Goal: Information Seeking & Learning: Learn about a topic

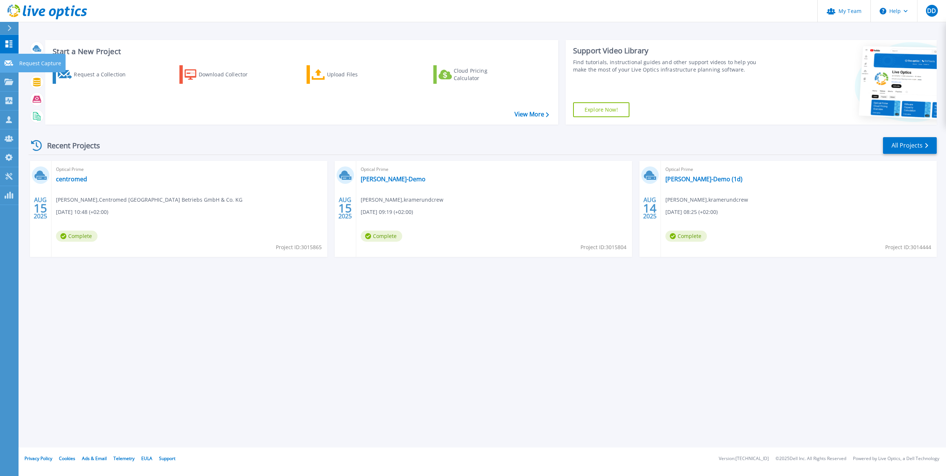
click at [10, 62] on icon at bounding box center [8, 63] width 9 height 6
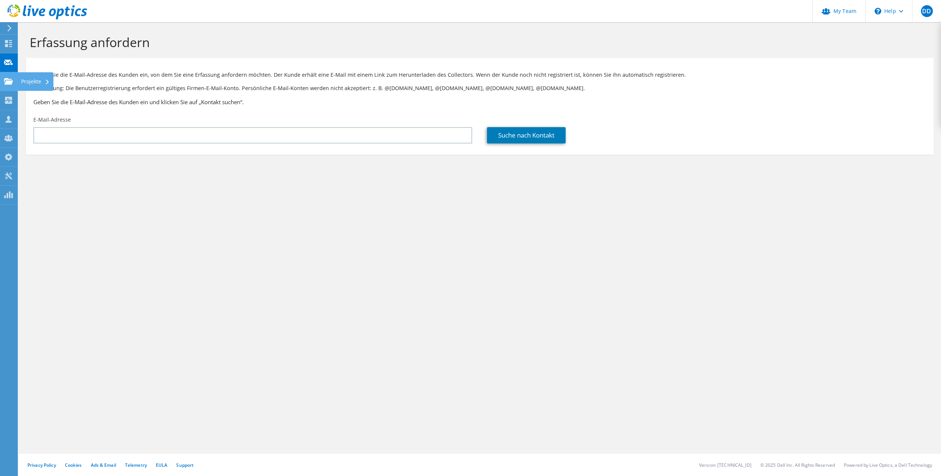
click at [11, 80] on icon at bounding box center [8, 81] width 9 height 7
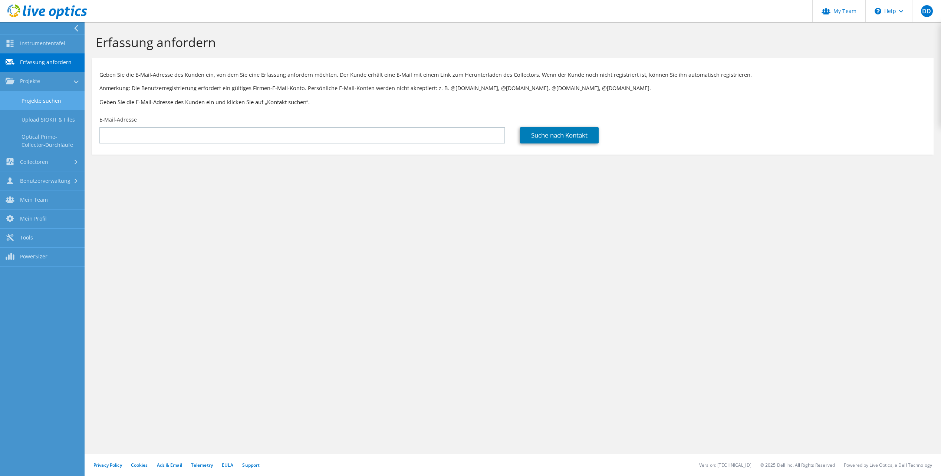
click at [57, 99] on link "Projekte suchen" at bounding box center [42, 100] width 85 height 19
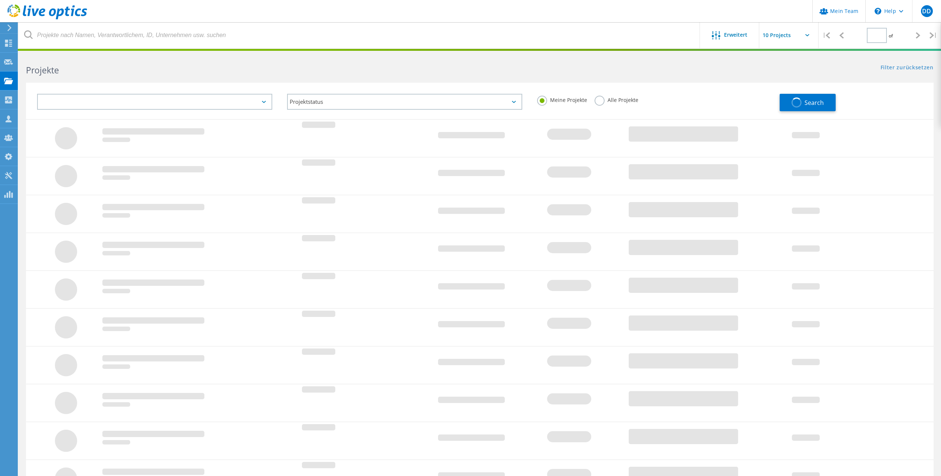
type input "1"
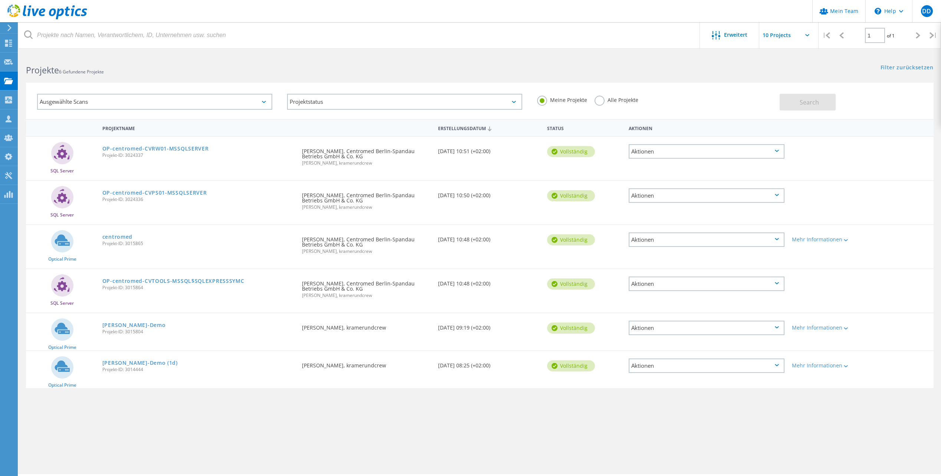
click at [600, 103] on label "Alle Projekte" at bounding box center [616, 99] width 44 height 7
click at [0, 0] on input "Alle Projekte" at bounding box center [0, 0] width 0 height 0
click at [824, 100] on button "Search" at bounding box center [807, 102] width 56 height 17
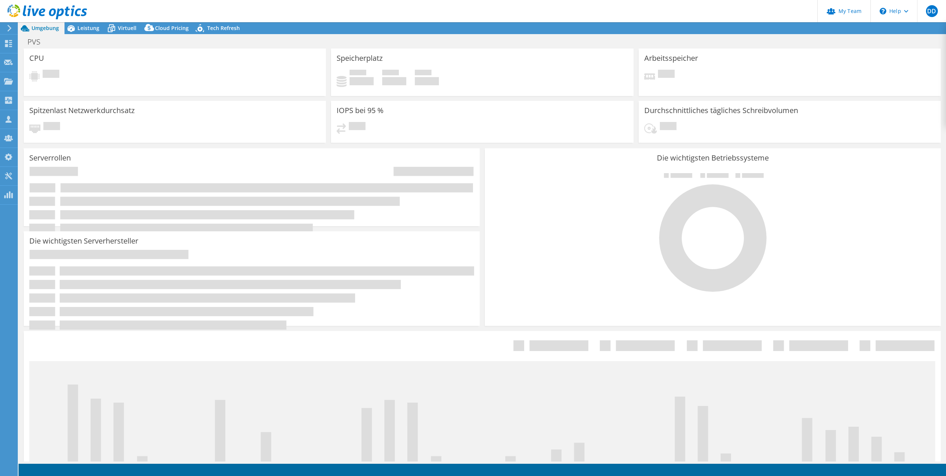
select select "USD"
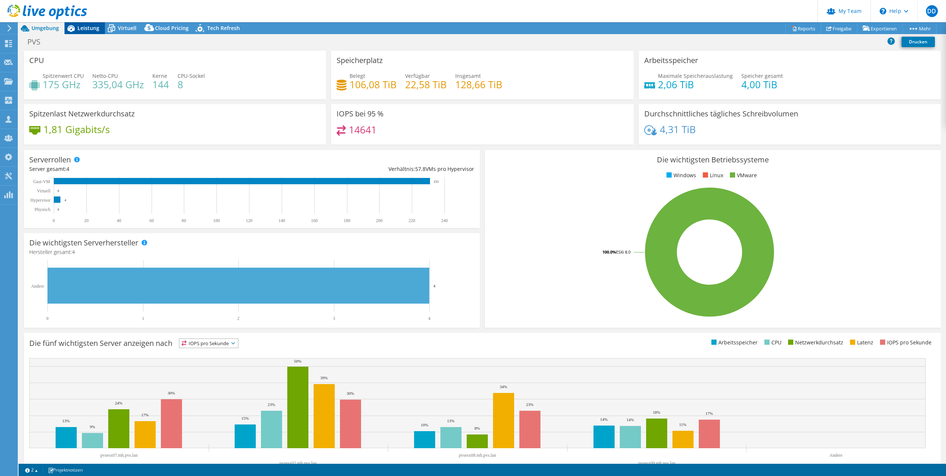
click at [88, 25] on span "Leistung" at bounding box center [88, 27] width 22 height 7
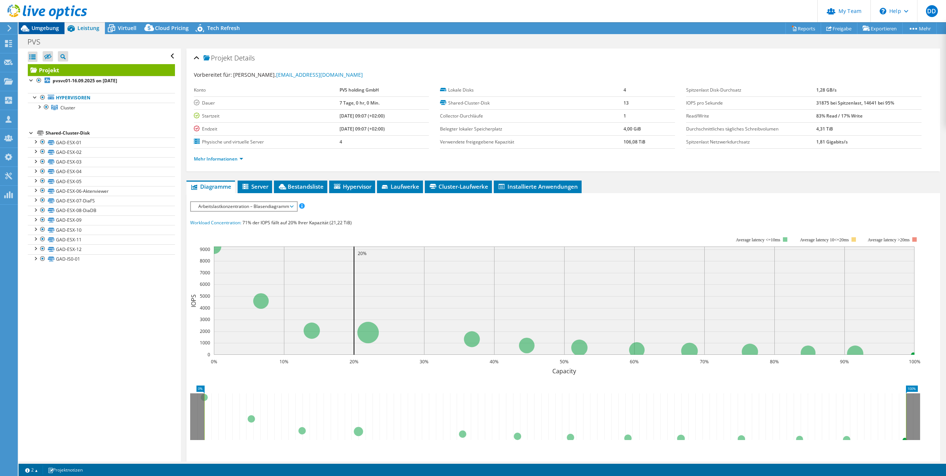
click at [50, 32] on div "Umgebung" at bounding box center [42, 28] width 46 height 12
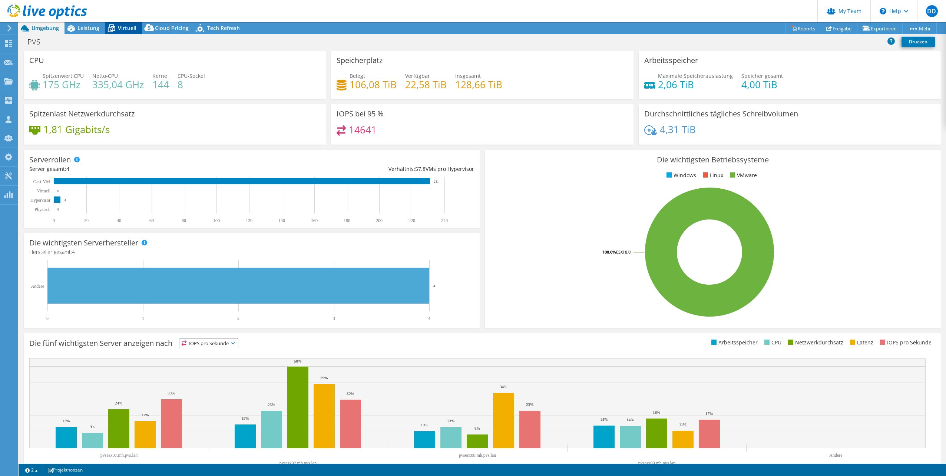
click at [123, 25] on span "Virtuell" at bounding box center [127, 27] width 19 height 7
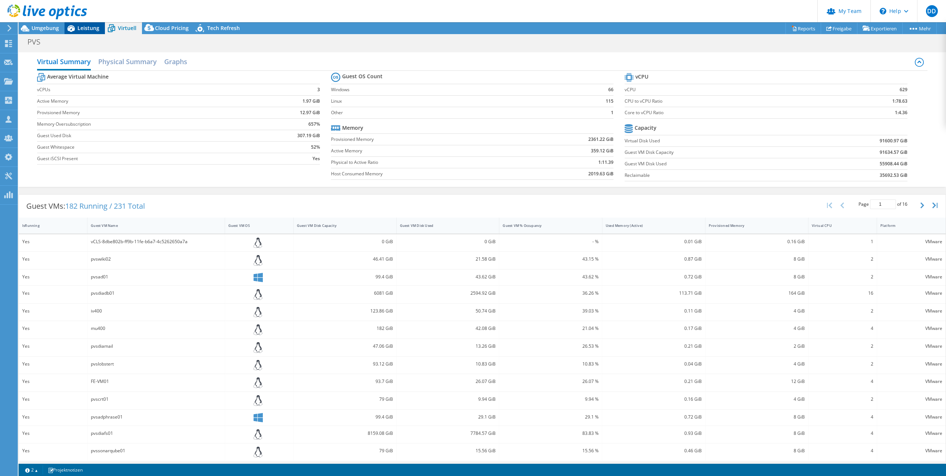
click at [85, 27] on span "Leistung" at bounding box center [88, 27] width 22 height 7
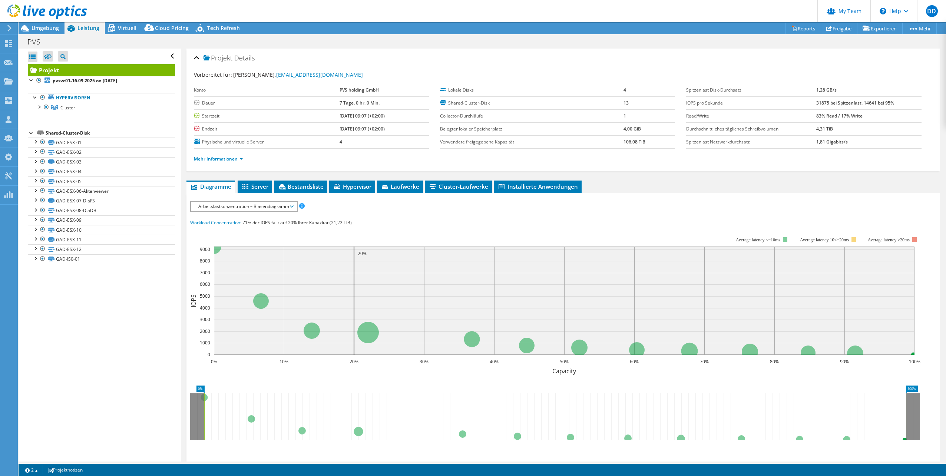
click at [217, 208] on span "Arbeitslastkonzentration – Blasendiagramm" at bounding box center [244, 206] width 98 height 9
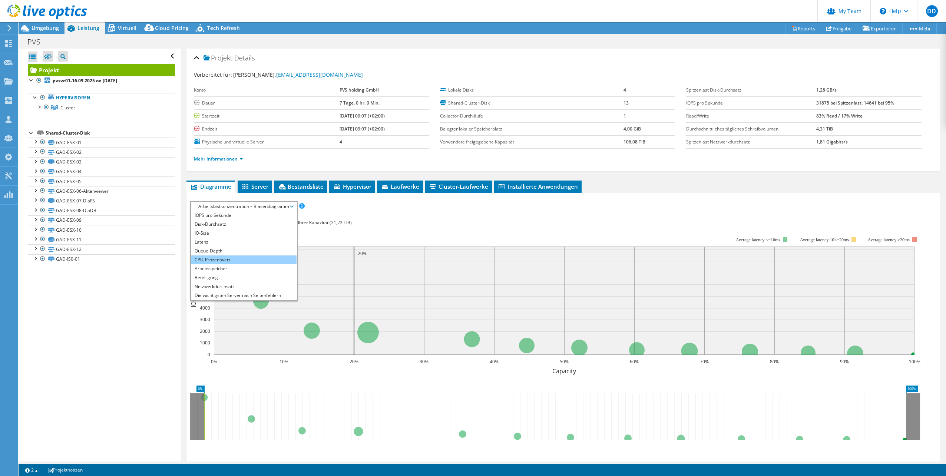
click at [222, 260] on li "CPU-Prozentwert" at bounding box center [244, 259] width 106 height 9
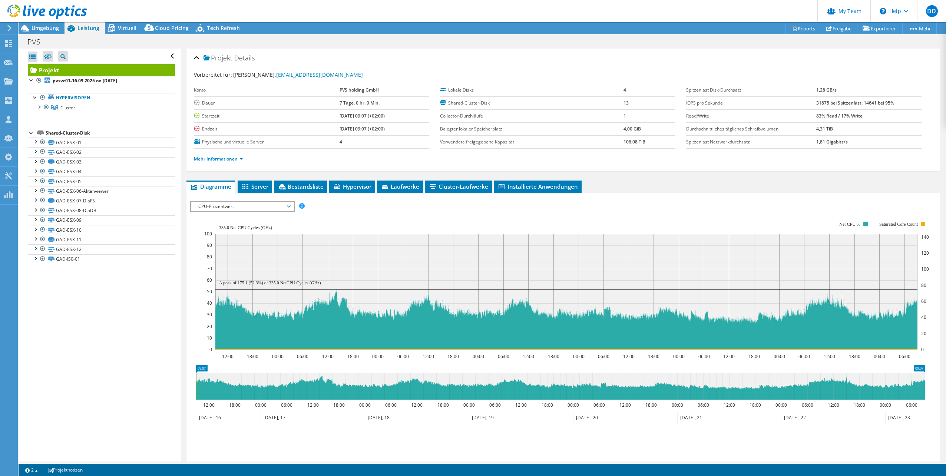
click at [212, 206] on span "CPU-Prozentwert" at bounding box center [242, 206] width 95 height 9
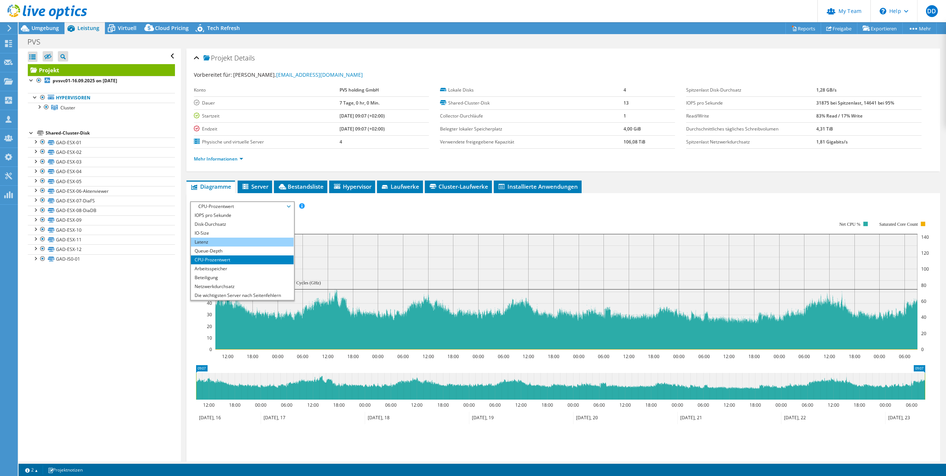
click at [217, 240] on li "Latenz" at bounding box center [242, 242] width 103 height 9
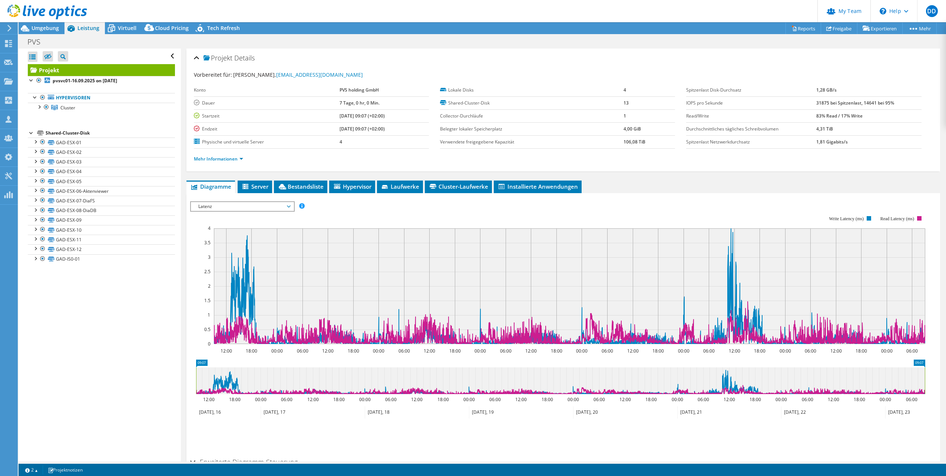
click at [236, 209] on span "Latenz" at bounding box center [242, 206] width 95 height 9
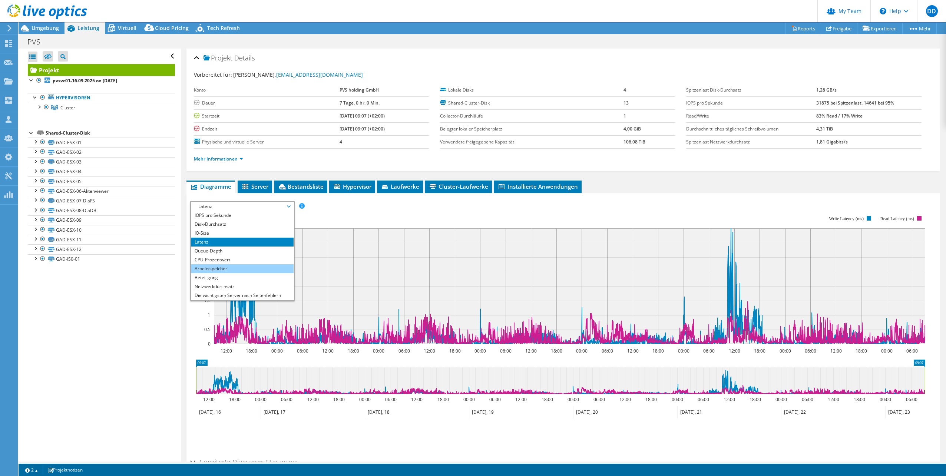
click at [222, 269] on li "Arbeitsspeicher" at bounding box center [242, 268] width 103 height 9
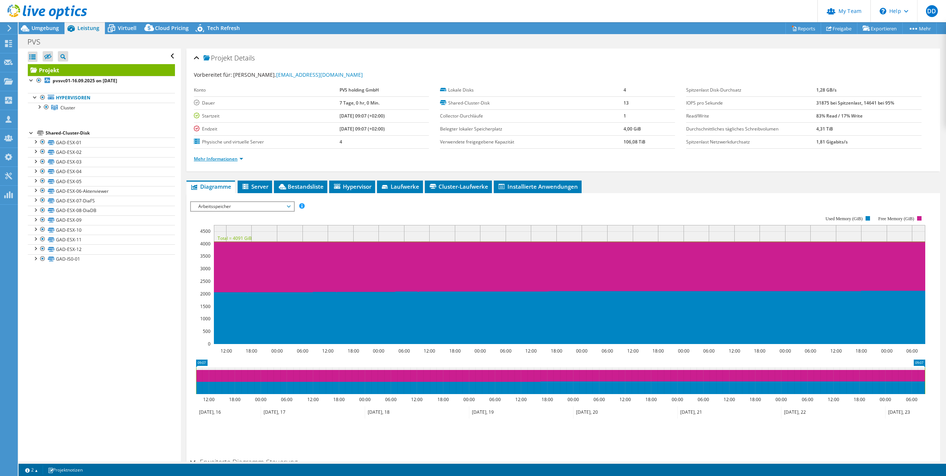
click at [216, 162] on link "Mehr Informationen" at bounding box center [218, 159] width 49 height 6
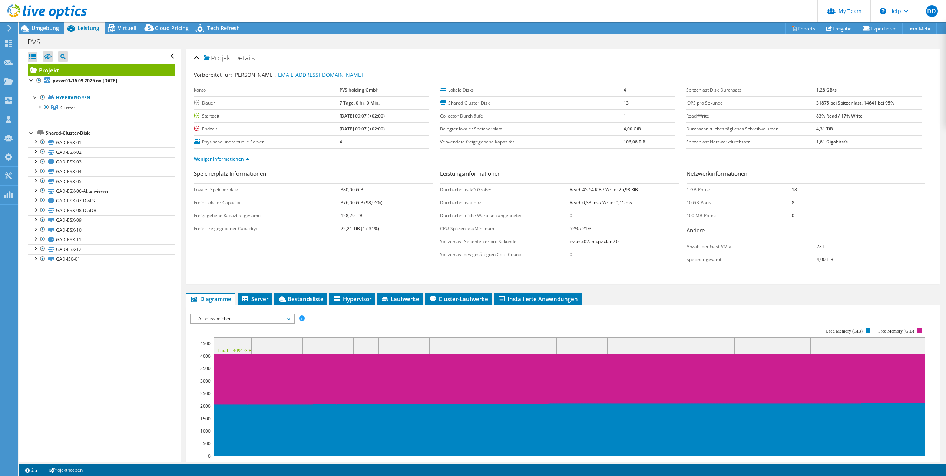
click at [231, 158] on link "Weniger Informationen" at bounding box center [222, 159] width 56 height 6
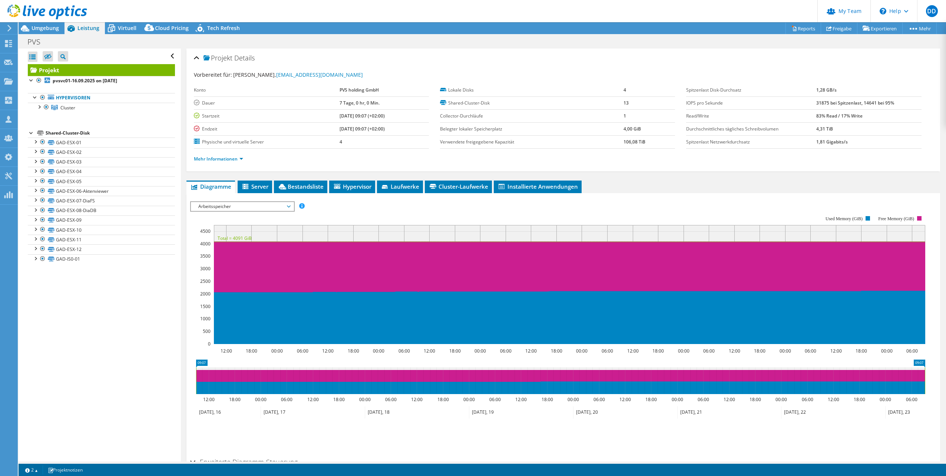
click at [232, 208] on span "Arbeitsspeicher" at bounding box center [242, 206] width 95 height 9
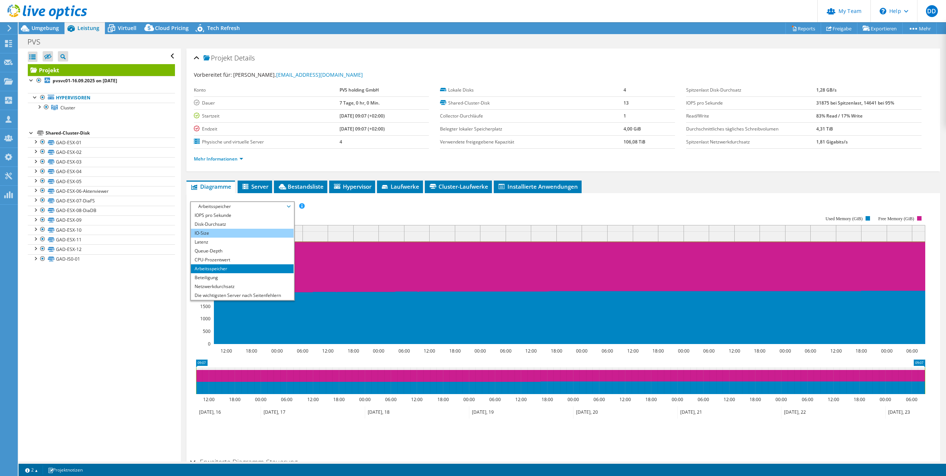
click at [236, 235] on li "IO-Size" at bounding box center [242, 233] width 103 height 9
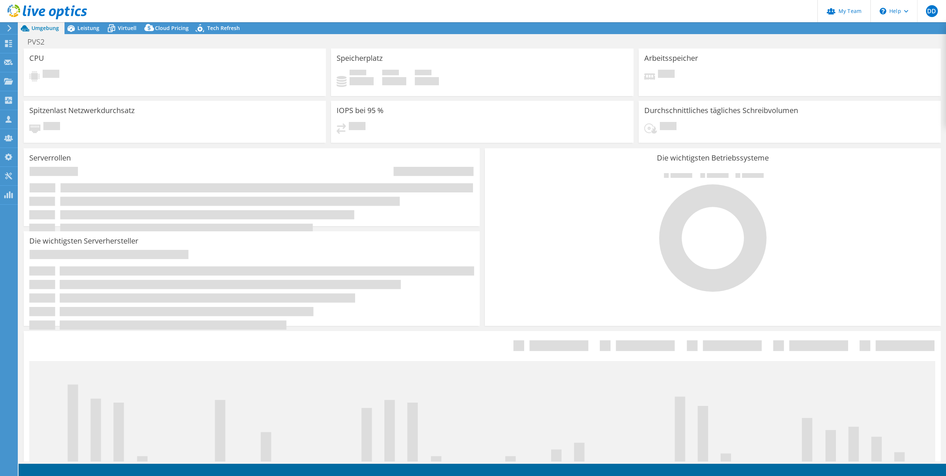
select select "USD"
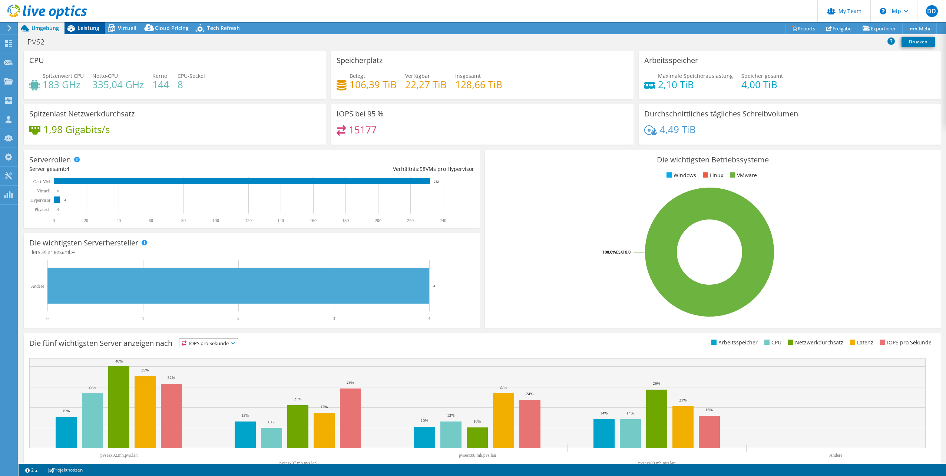
click at [84, 28] on span "Leistung" at bounding box center [88, 27] width 22 height 7
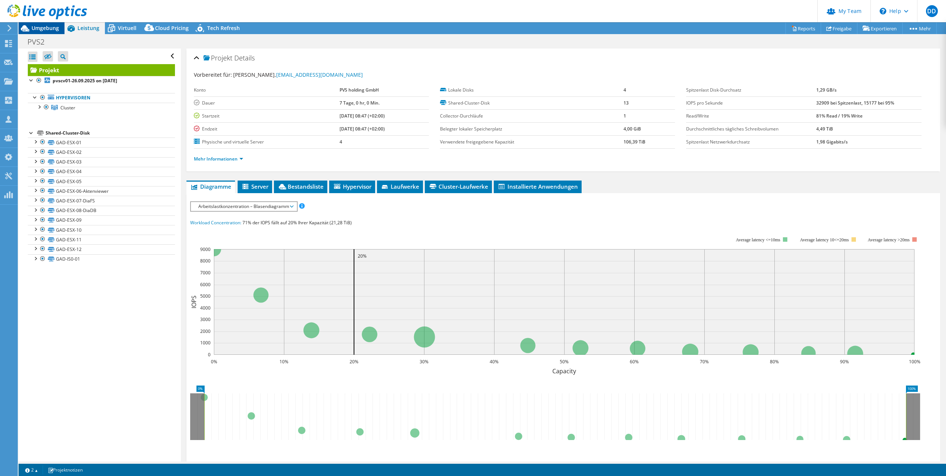
click at [49, 29] on span "Umgebung" at bounding box center [45, 27] width 27 height 7
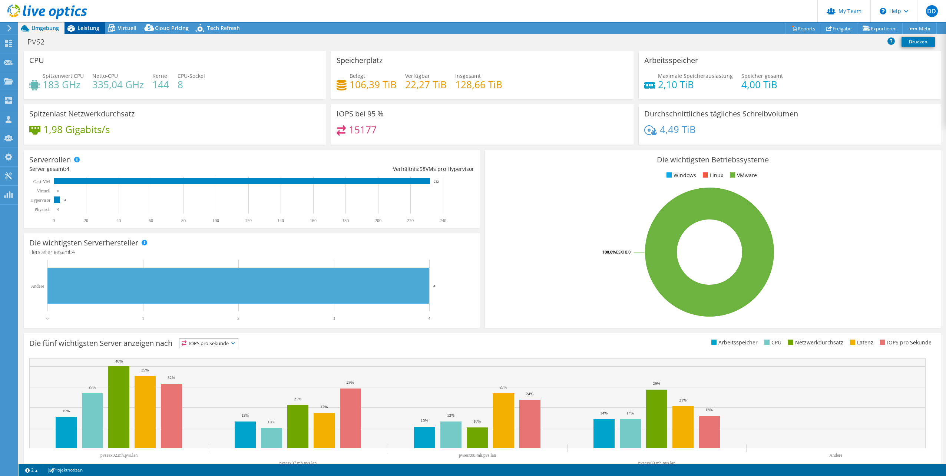
click at [78, 28] on span "Leistung" at bounding box center [88, 27] width 22 height 7
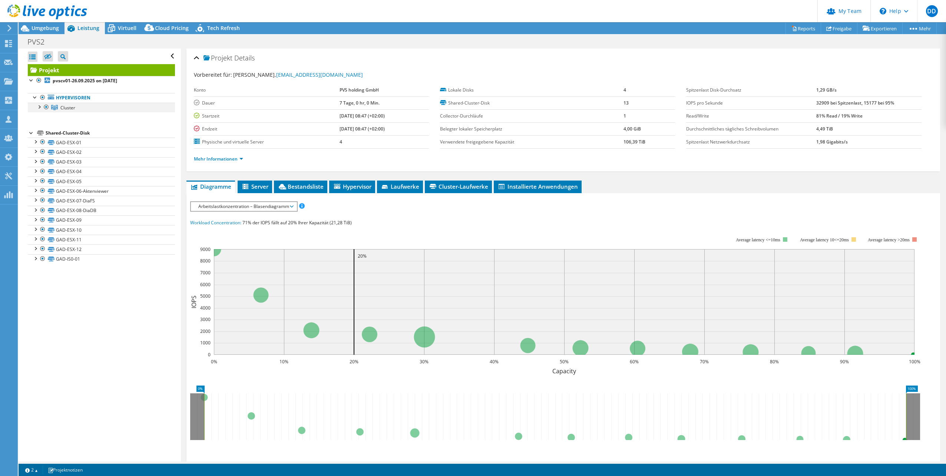
click at [38, 106] on div at bounding box center [38, 106] width 7 height 7
click at [48, 28] on span "Umgebung" at bounding box center [45, 27] width 27 height 7
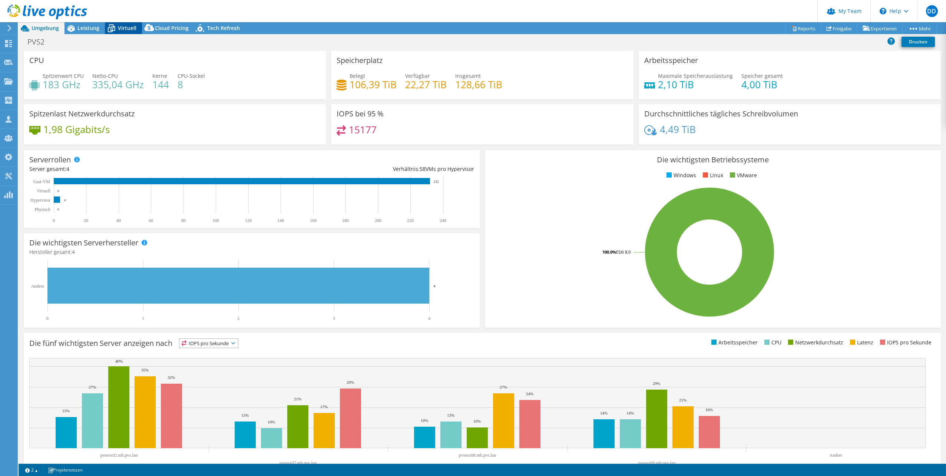
click at [120, 29] on span "Virtuell" at bounding box center [127, 27] width 19 height 7
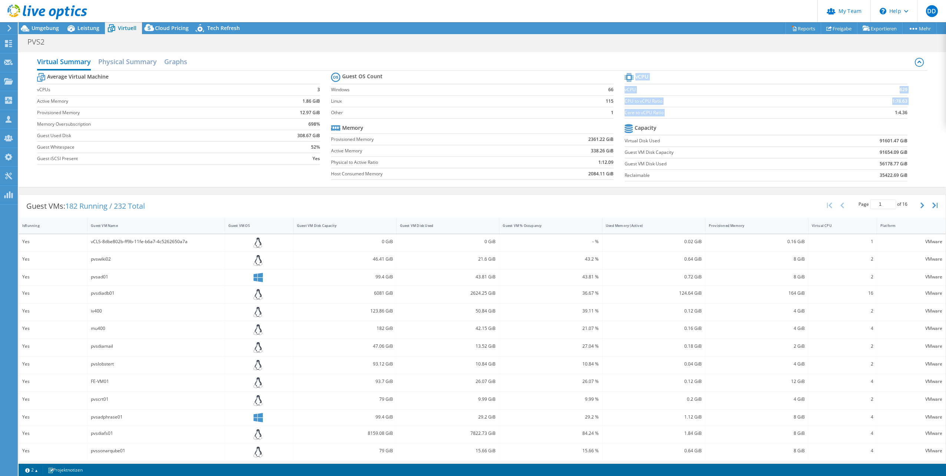
drag, startPoint x: 888, startPoint y: 113, endPoint x: 909, endPoint y: 113, distance: 20.8
click at [909, 113] on section "vCPU vCPU 629 CPU to vCPU Ratio 1:78.63 Core to vCPU Ratio 1:4.36 Capacity Virt…" at bounding box center [772, 128] width 294 height 114
click at [92, 28] on span "Leistung" at bounding box center [88, 27] width 22 height 7
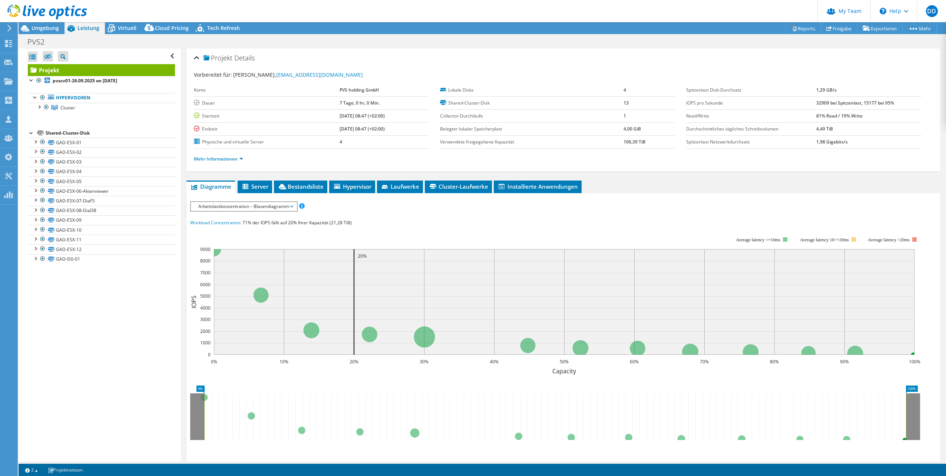
click at [261, 203] on span "Arbeitslastkonzentration – Blasendiagramm" at bounding box center [244, 206] width 98 height 9
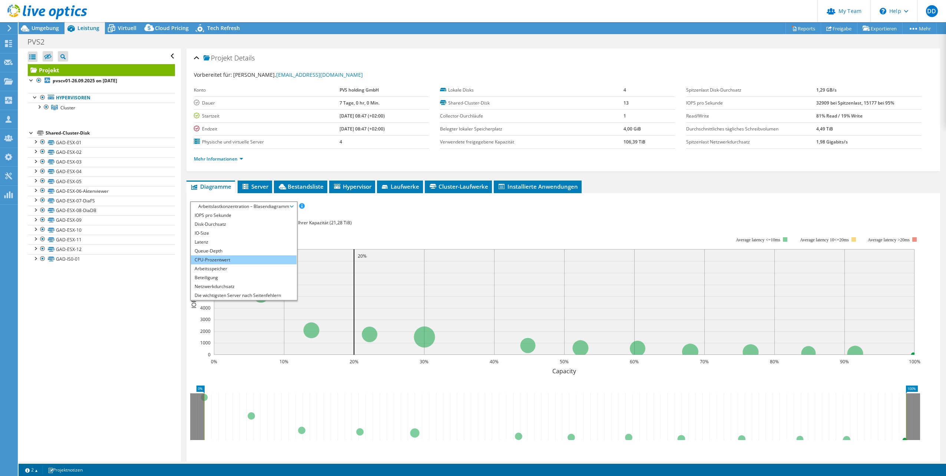
click at [229, 257] on li "CPU-Prozentwert" at bounding box center [244, 259] width 106 height 9
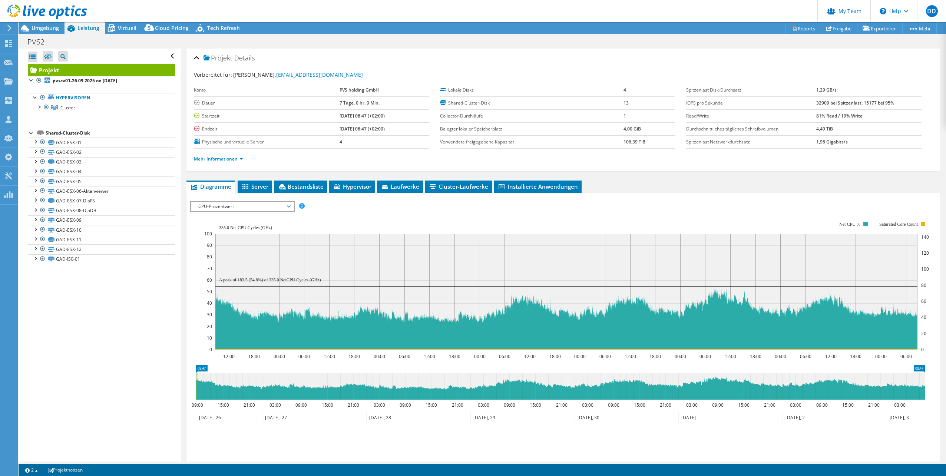
click at [260, 206] on span "CPU-Prozentwert" at bounding box center [242, 206] width 95 height 9
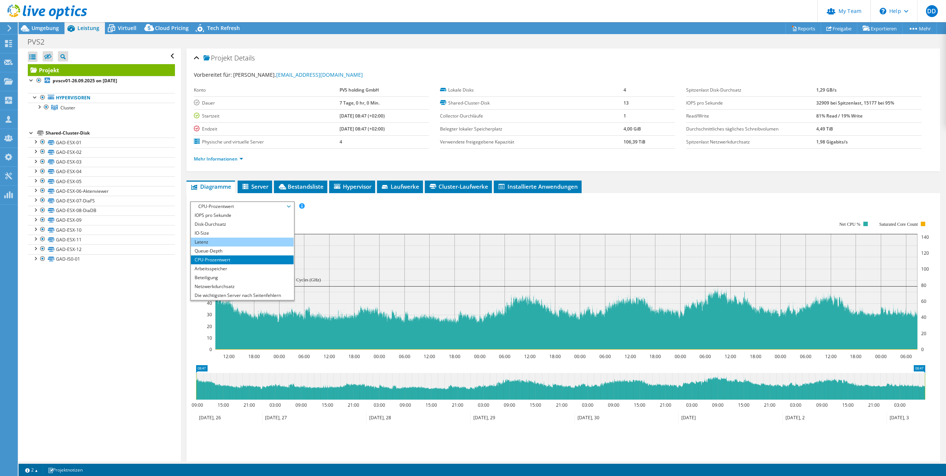
click at [219, 242] on li "Latenz" at bounding box center [242, 242] width 103 height 9
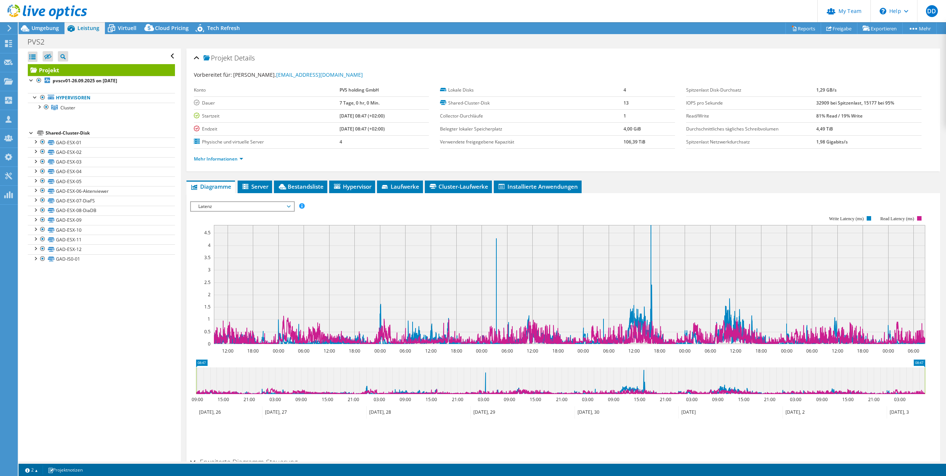
click at [215, 203] on span "Latenz" at bounding box center [242, 206] width 95 height 9
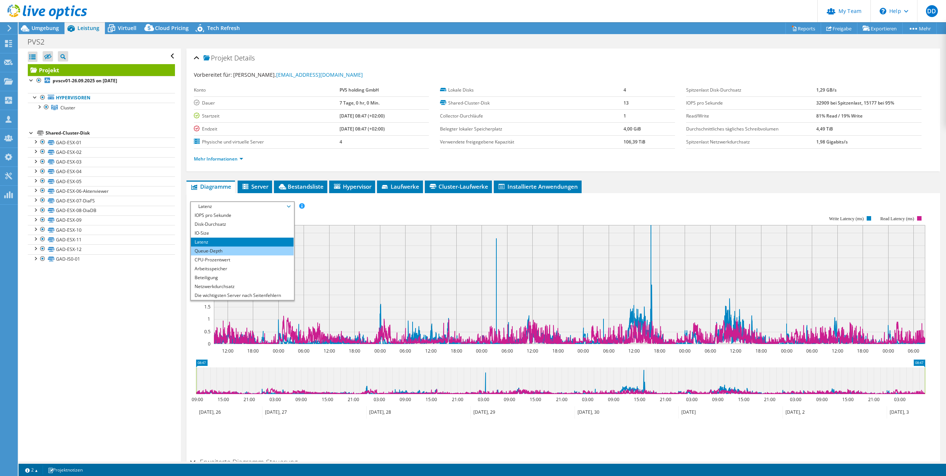
click at [219, 253] on li "Queue-Depth" at bounding box center [242, 251] width 103 height 9
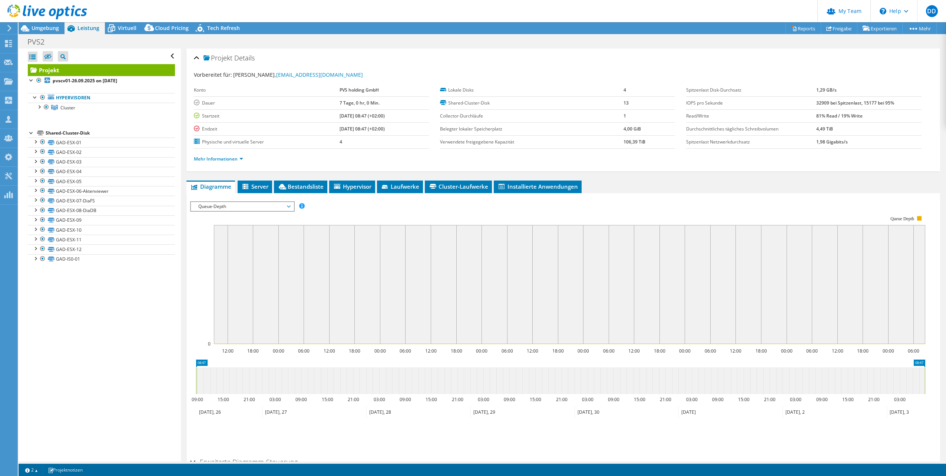
click at [235, 207] on span "Queue-Depth" at bounding box center [242, 206] width 95 height 9
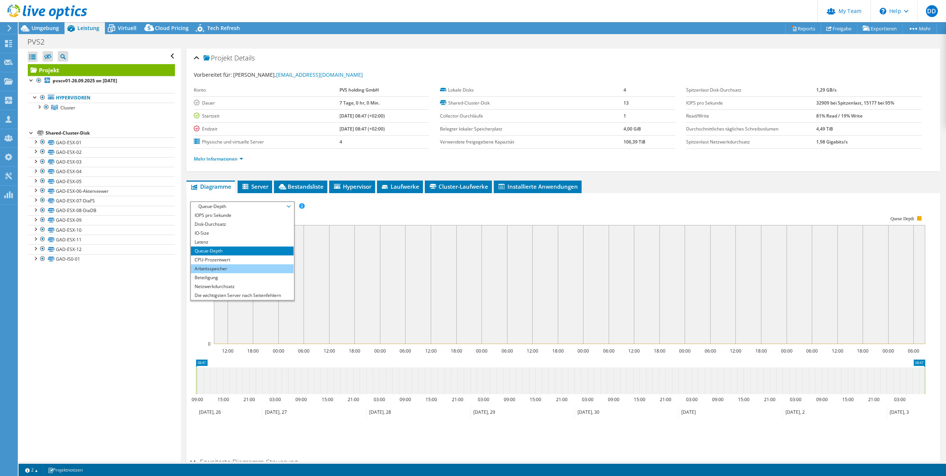
click at [214, 268] on li "Arbeitsspeicher" at bounding box center [242, 268] width 103 height 9
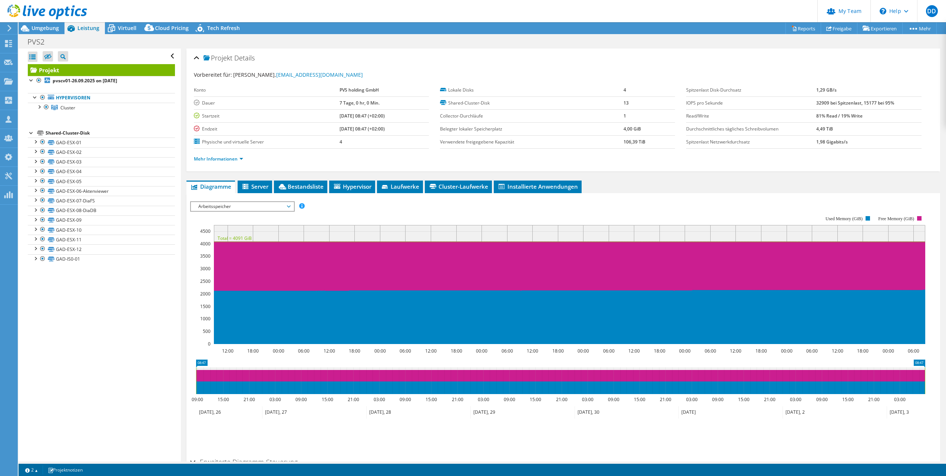
click at [232, 202] on span "Arbeitsspeicher" at bounding box center [242, 206] width 95 height 9
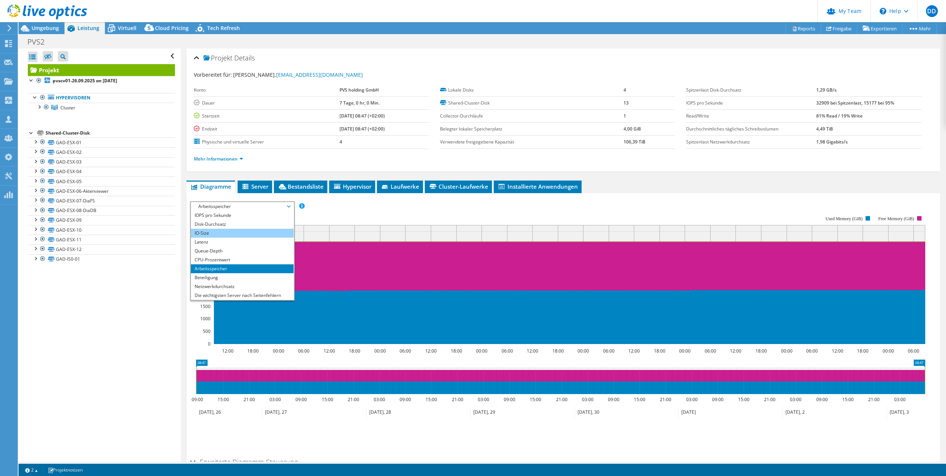
click at [234, 235] on li "IO-Size" at bounding box center [242, 233] width 103 height 9
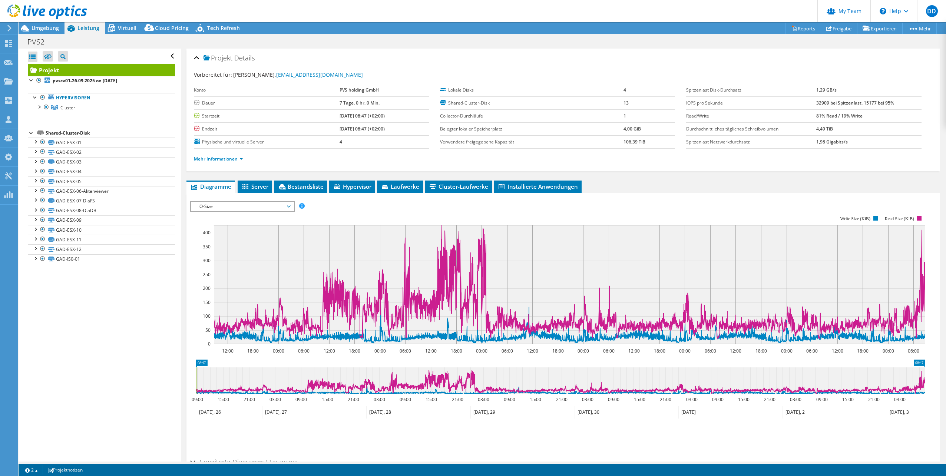
click at [224, 210] on span "IO-Size" at bounding box center [242, 206] width 95 height 9
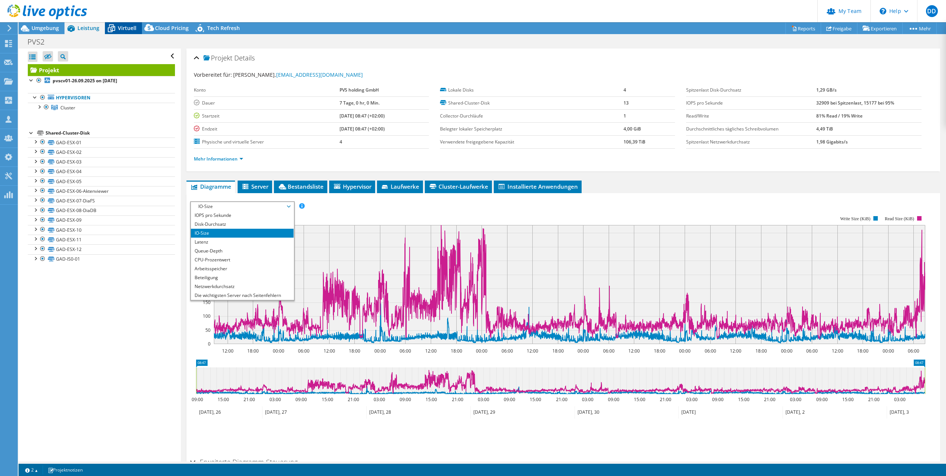
click at [124, 29] on span "Virtuell" at bounding box center [127, 27] width 19 height 7
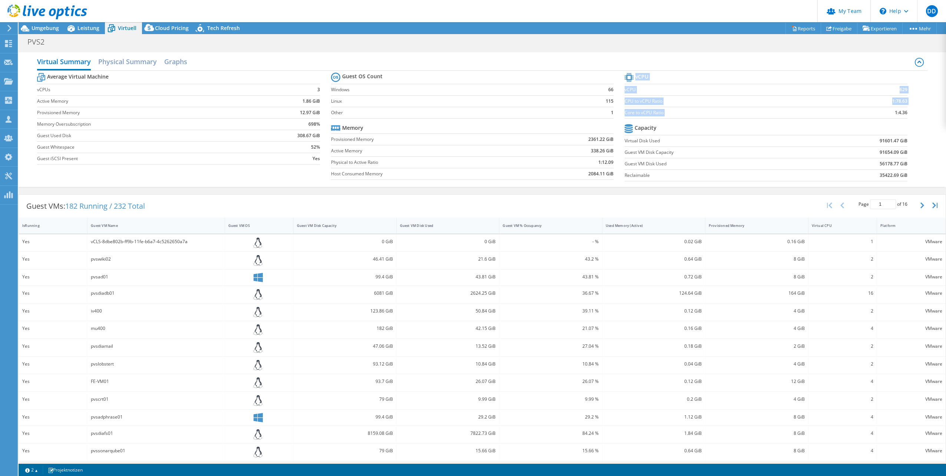
drag, startPoint x: 908, startPoint y: 112, endPoint x: 871, endPoint y: 110, distance: 37.2
click at [871, 110] on section "vCPU vCPU 629 CPU to vCPU Ratio 1:78.63 Core to vCPU Ratio 1:4.36 Capacity Virt…" at bounding box center [772, 128] width 294 height 114
click at [8, 80] on icon at bounding box center [8, 81] width 9 height 7
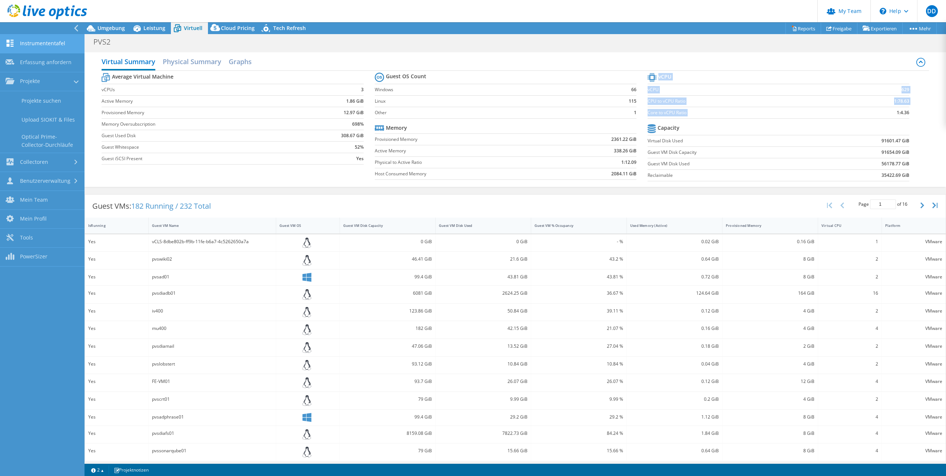
click at [43, 46] on link "Instrumententafel" at bounding box center [42, 43] width 85 height 19
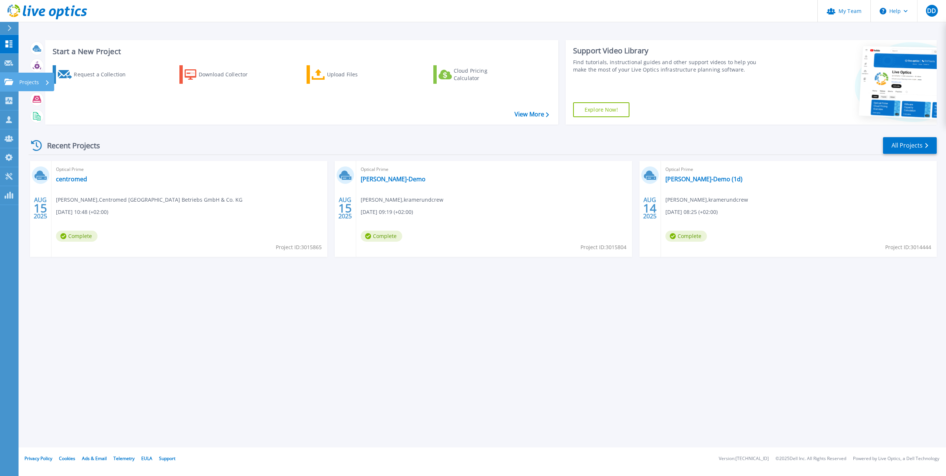
click at [10, 85] on icon at bounding box center [8, 82] width 9 height 6
